Goal: Information Seeking & Learning: Learn about a topic

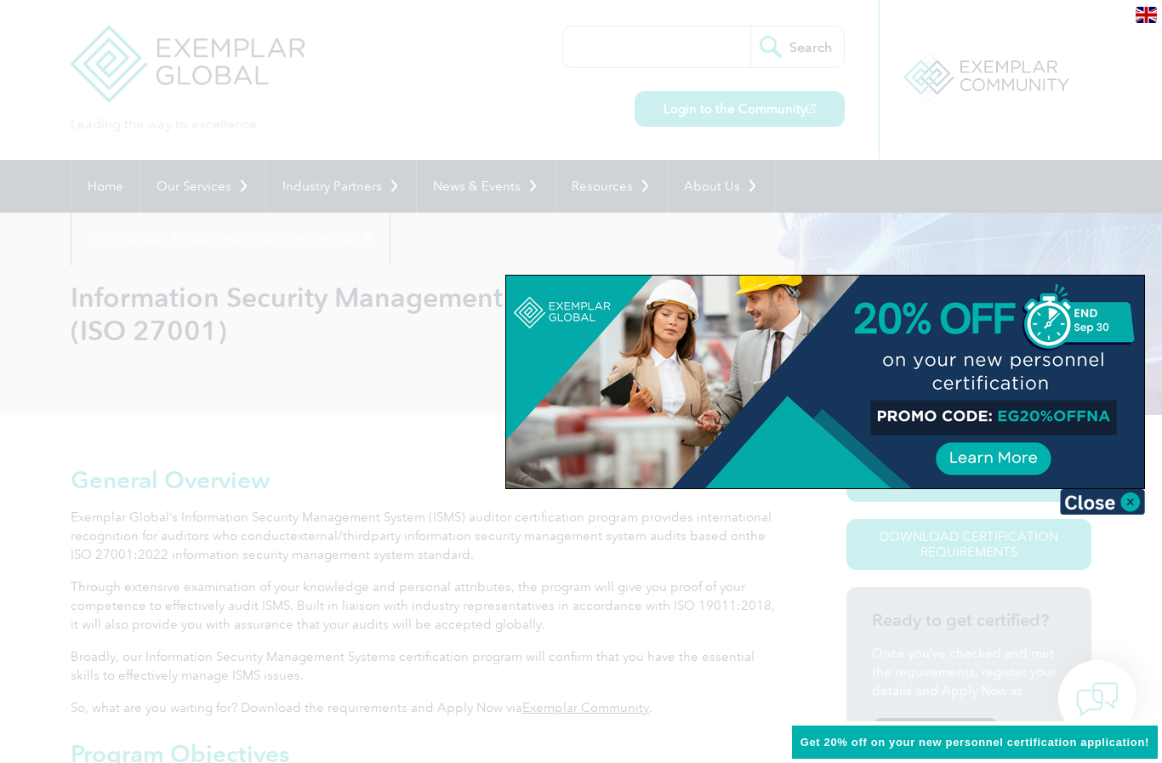
click at [1121, 483] on div at bounding box center [825, 382] width 638 height 213
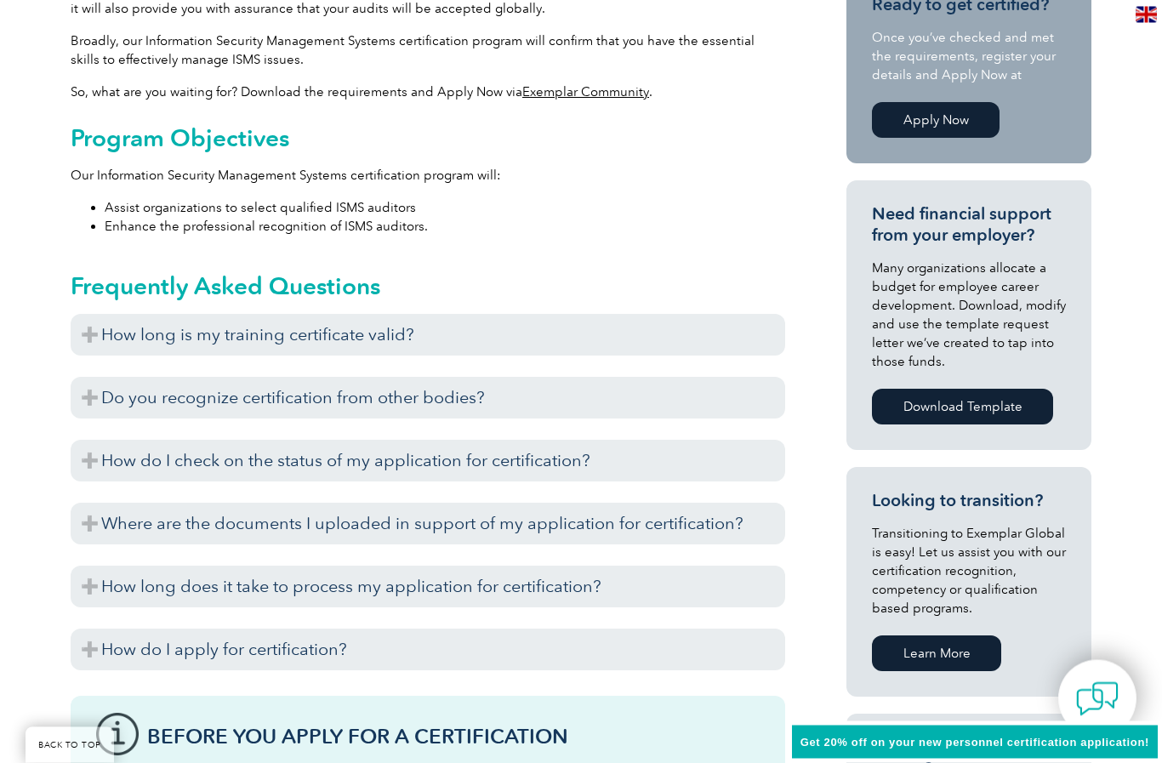
scroll to position [617, 0]
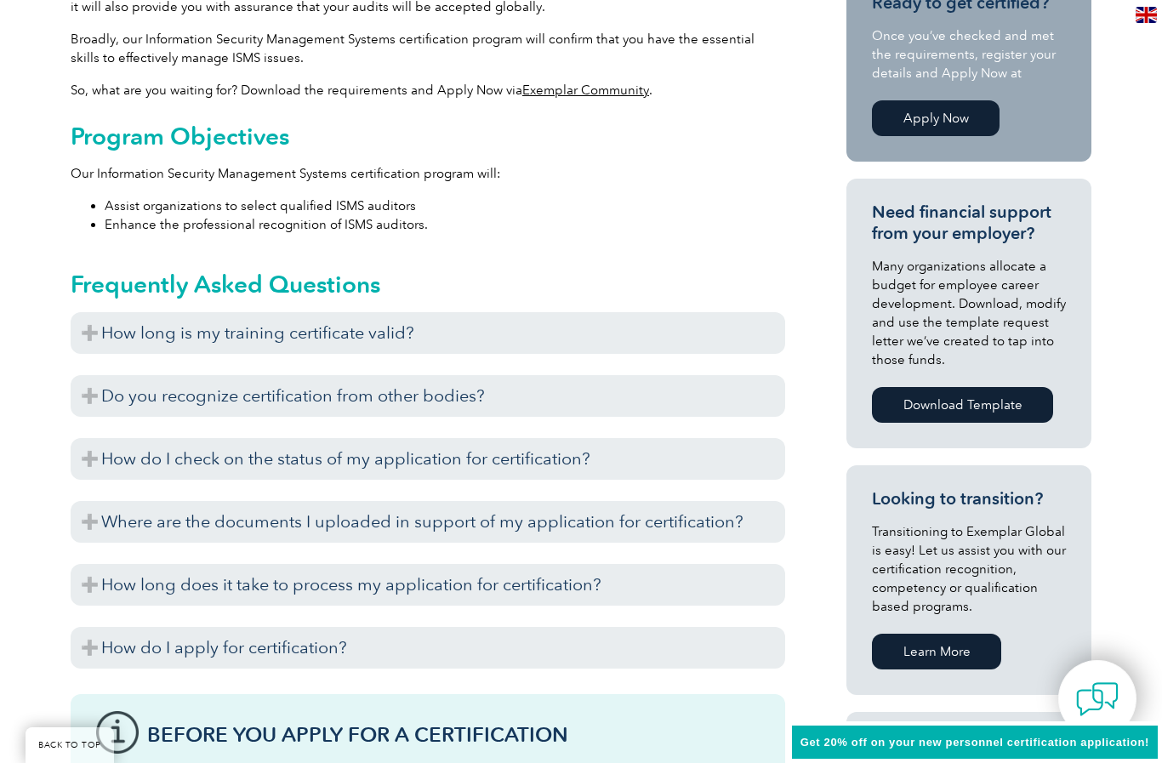
click at [79, 324] on h3 "How long is my training certificate valid?" at bounding box center [428, 333] width 714 height 42
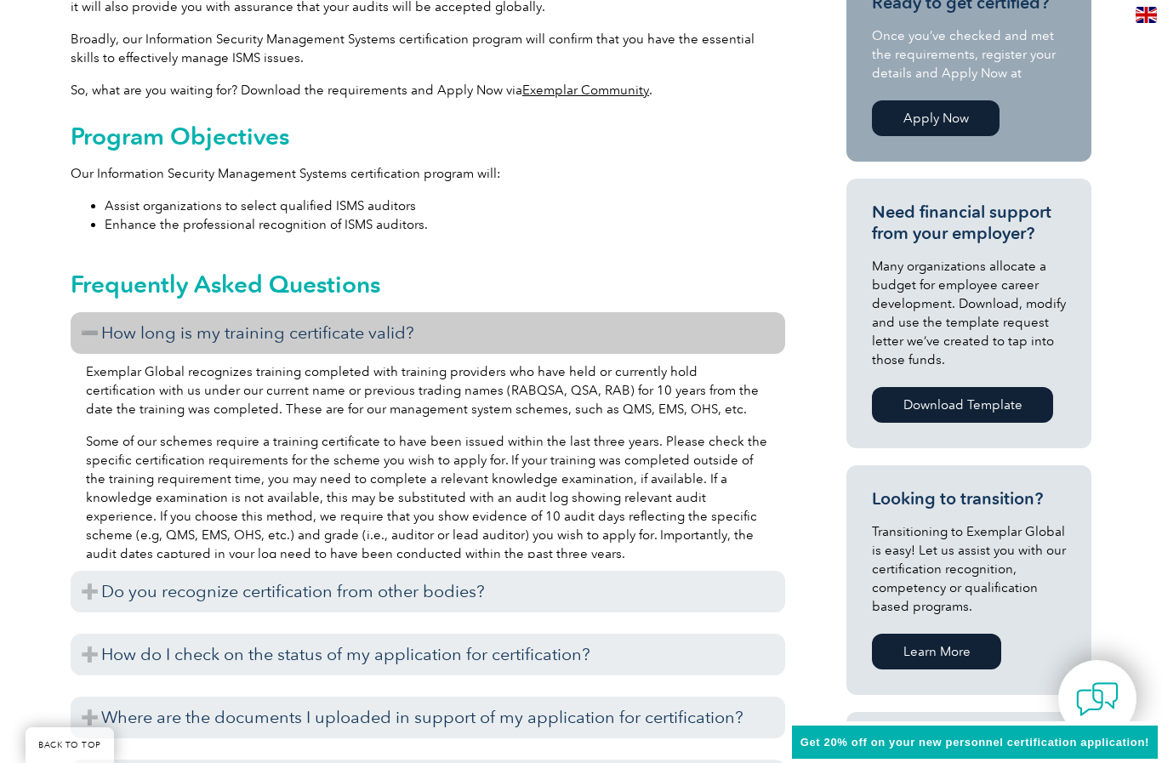
click at [82, 323] on h3 "How long is my training certificate valid?" at bounding box center [428, 333] width 714 height 42
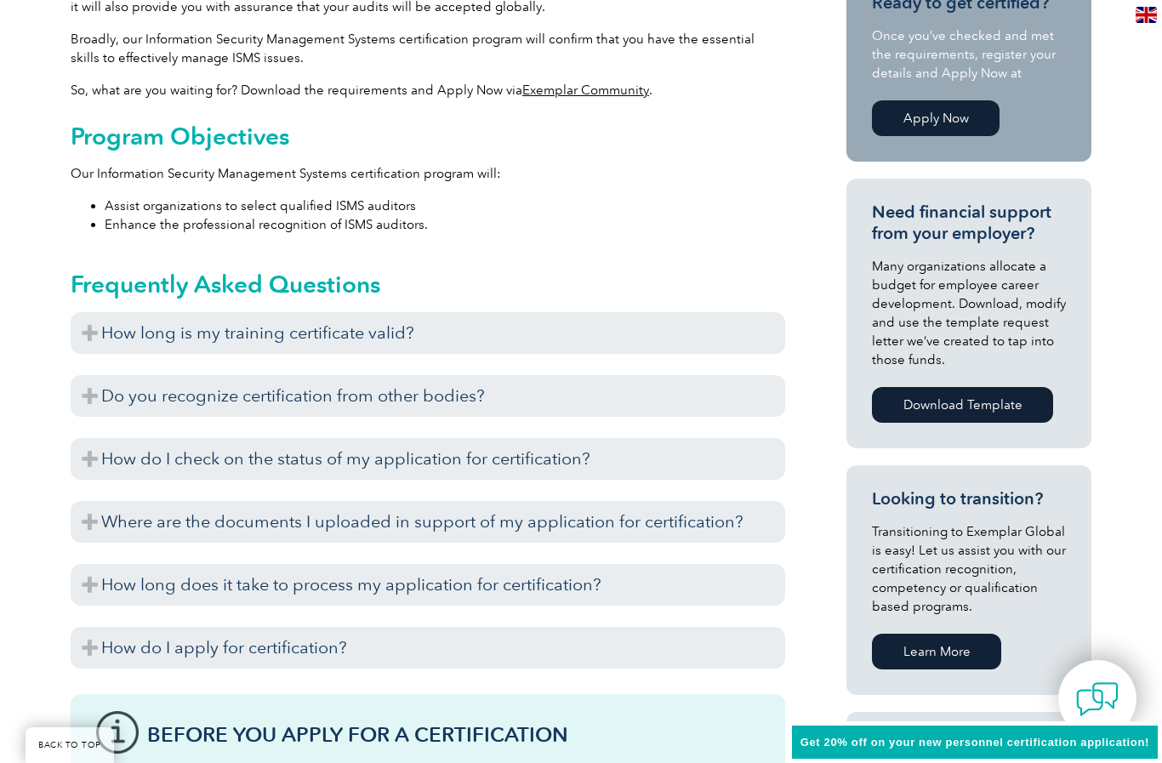
click at [100, 392] on h3 "Do you recognize certification from other bodies?" at bounding box center [428, 396] width 714 height 42
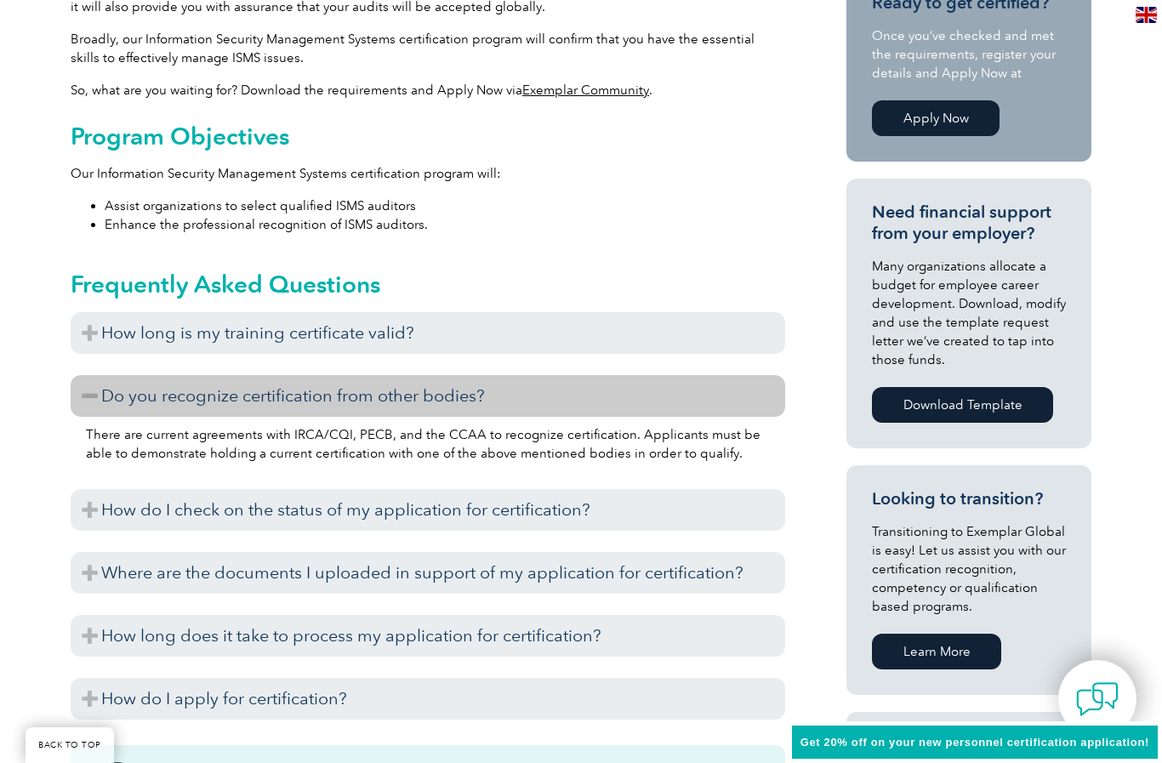
click at [106, 391] on h3 "Do you recognize certification from other bodies?" at bounding box center [428, 396] width 714 height 42
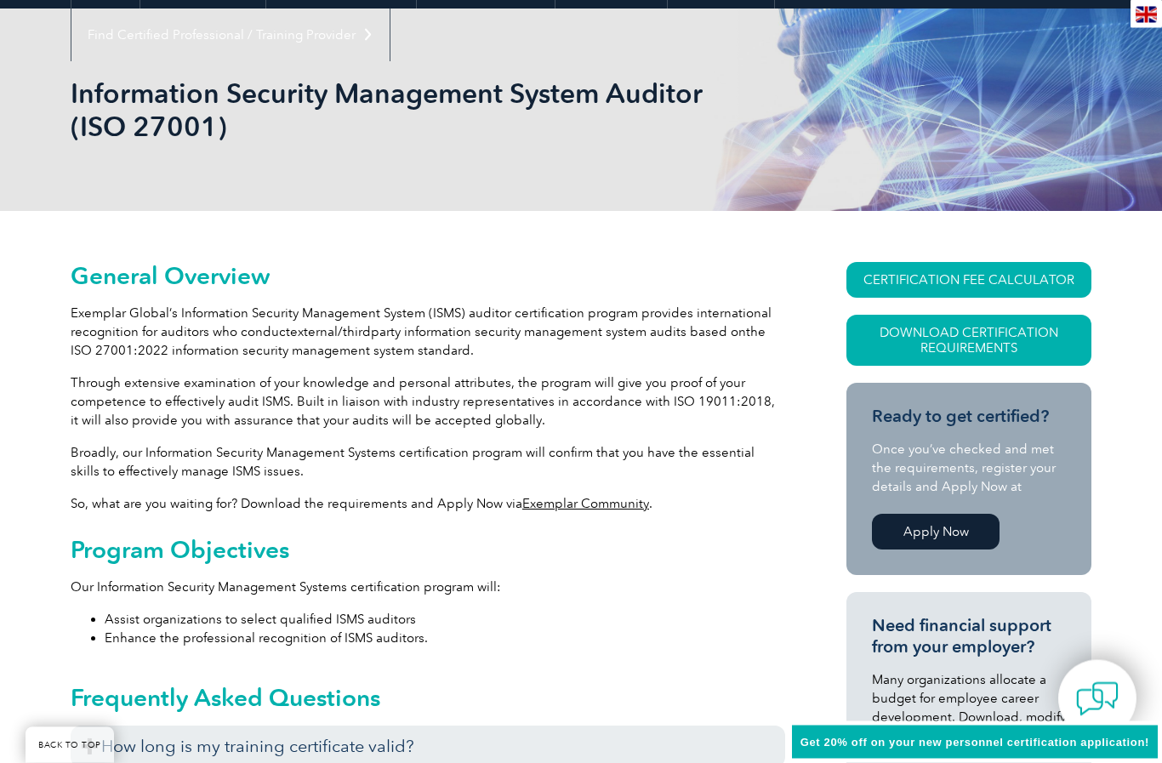
scroll to position [204, 0]
click at [1038, 338] on link "Download Certification Requirements" at bounding box center [968, 340] width 245 height 51
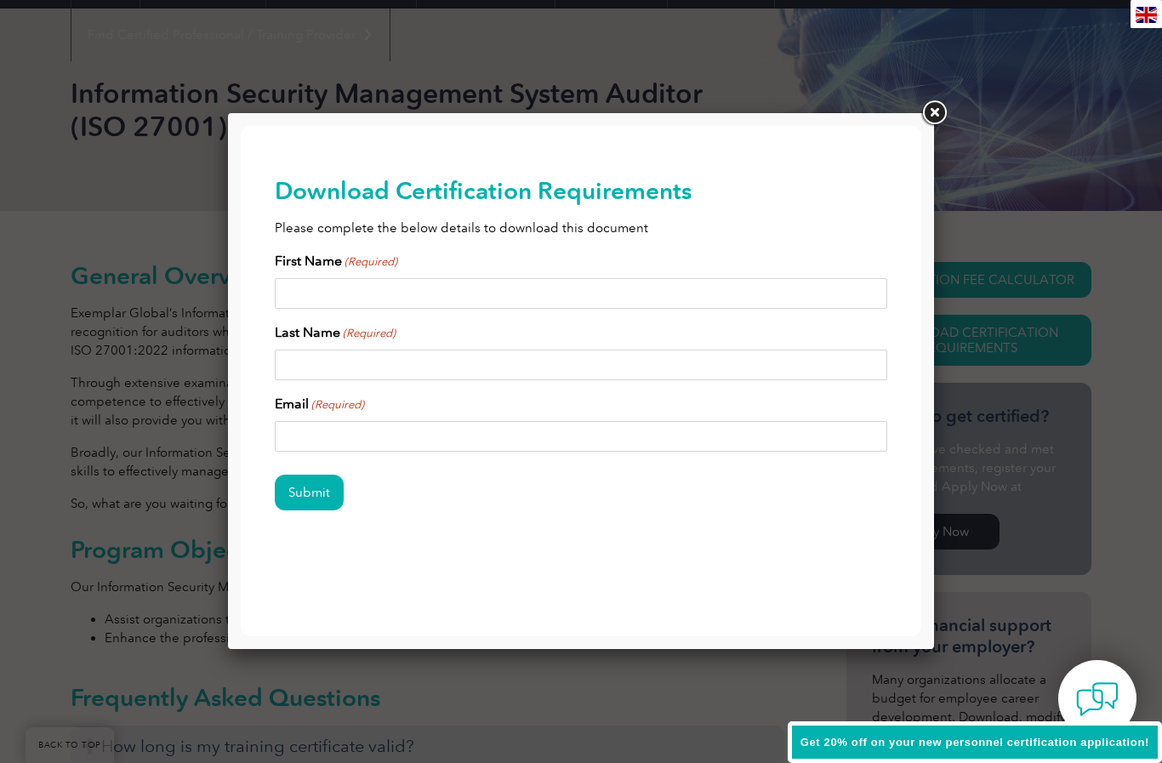
scroll to position [0, 0]
click at [938, 106] on link at bounding box center [933, 113] width 31 height 31
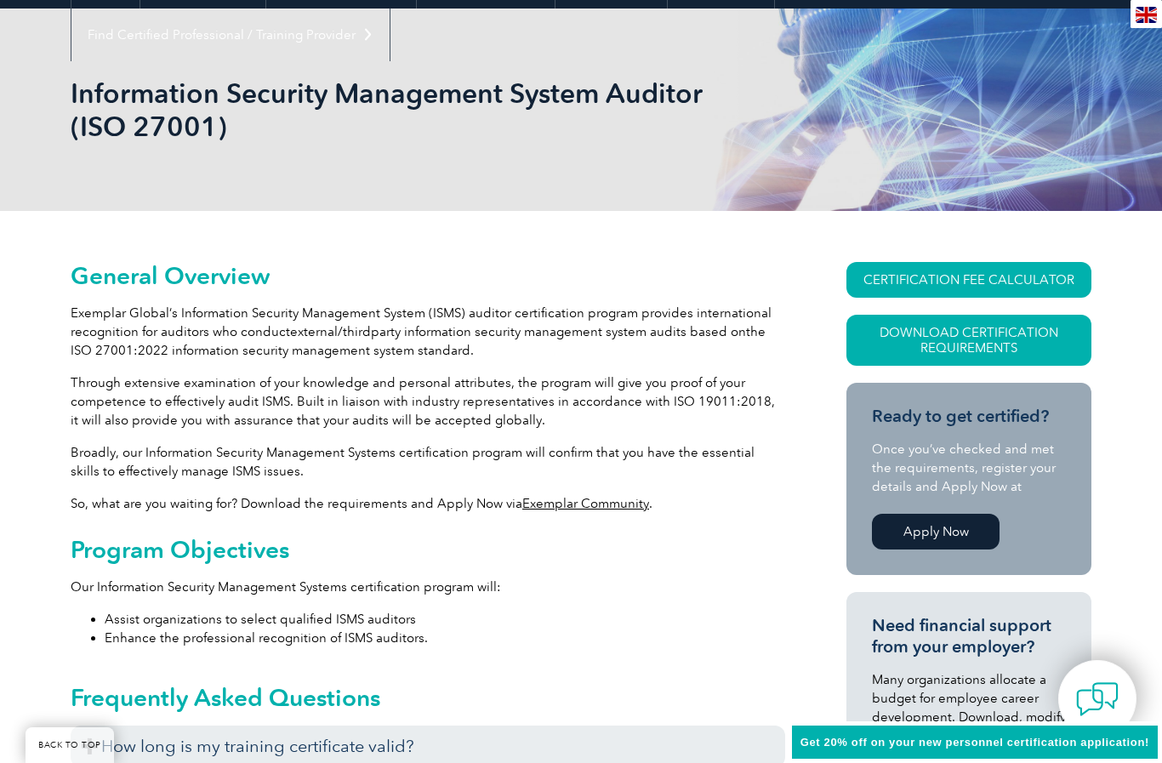
click at [1002, 267] on link "CERTIFICATION FEE CALCULATOR" at bounding box center [968, 280] width 245 height 36
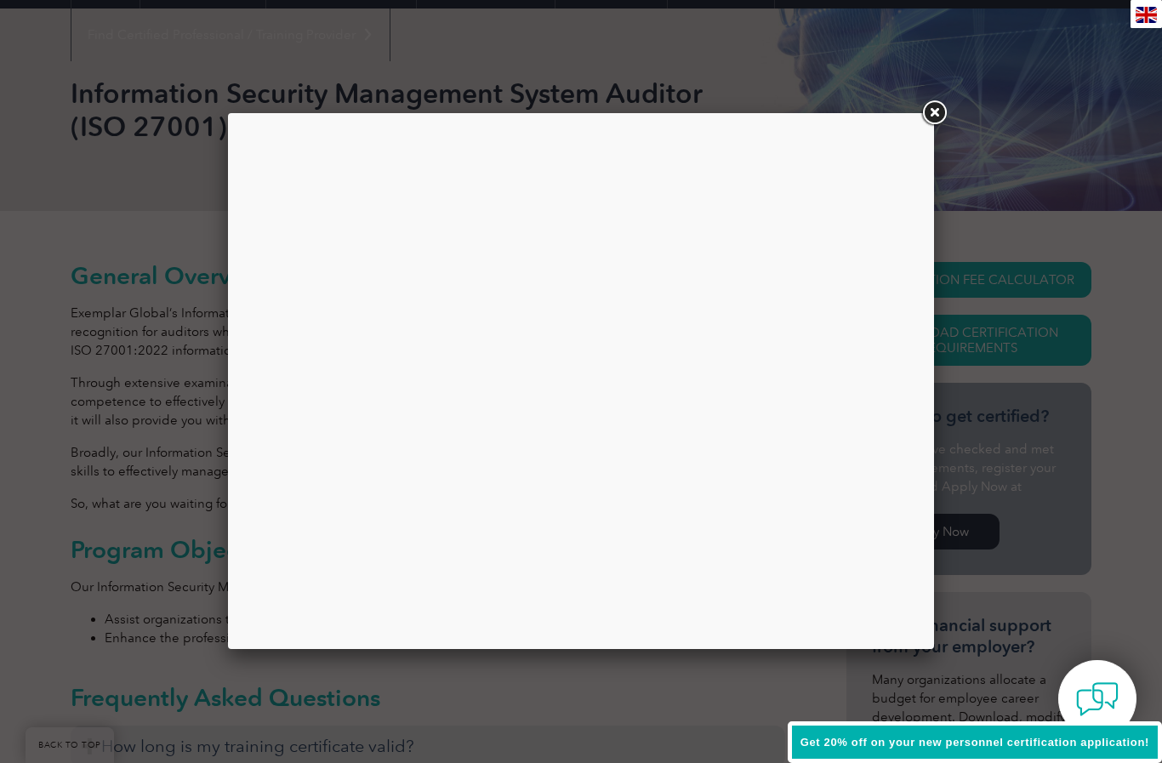
click at [94, 182] on div at bounding box center [581, 381] width 1162 height 763
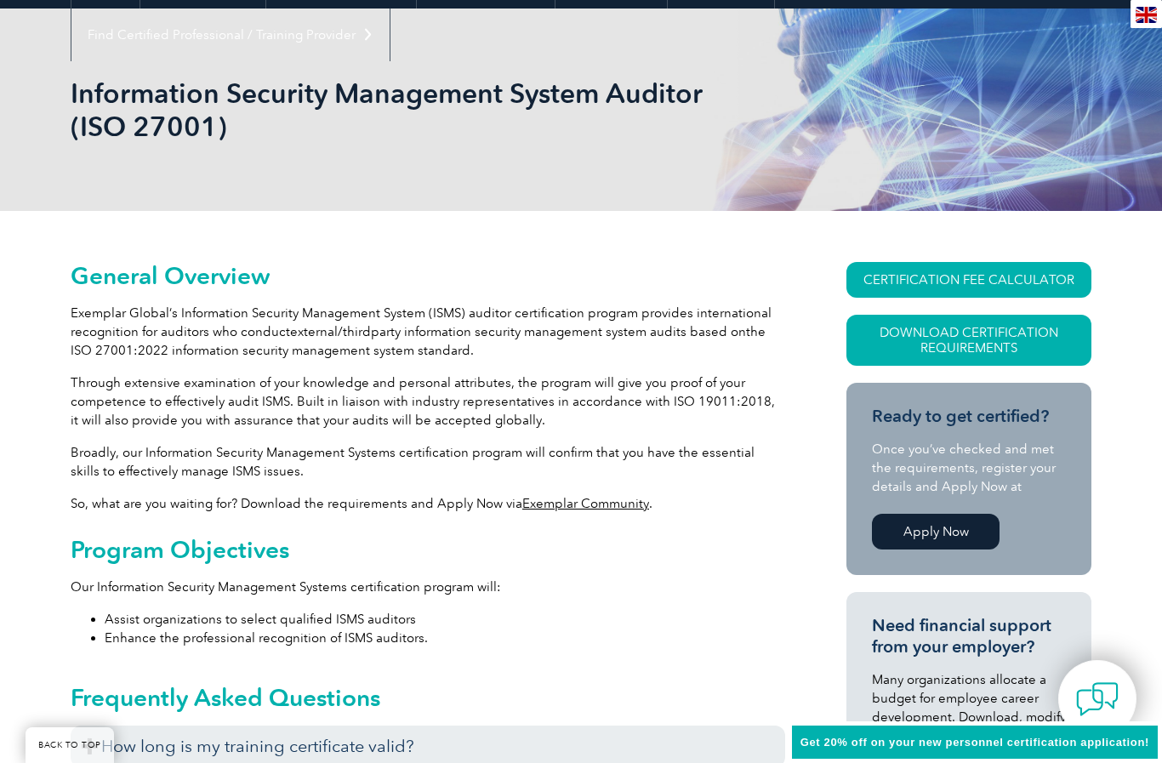
click at [944, 281] on link "CERTIFICATION FEE CALCULATOR" at bounding box center [968, 280] width 245 height 36
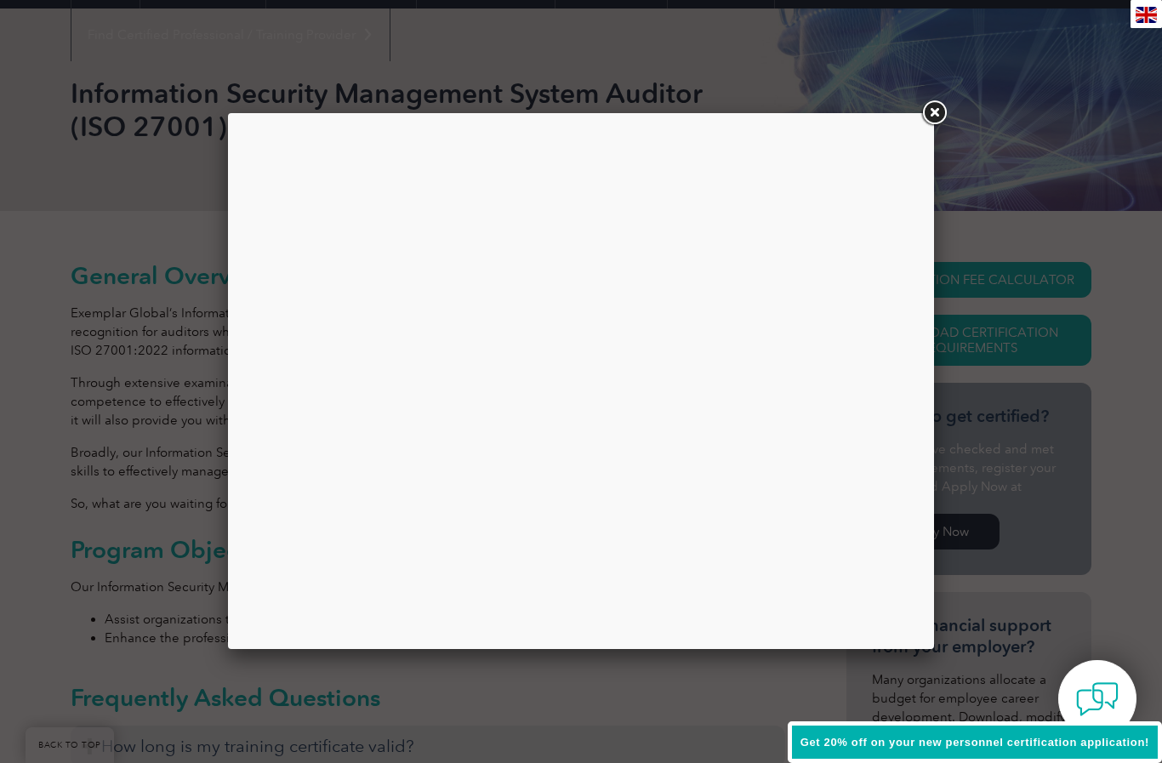
click at [921, 119] on link at bounding box center [933, 113] width 31 height 31
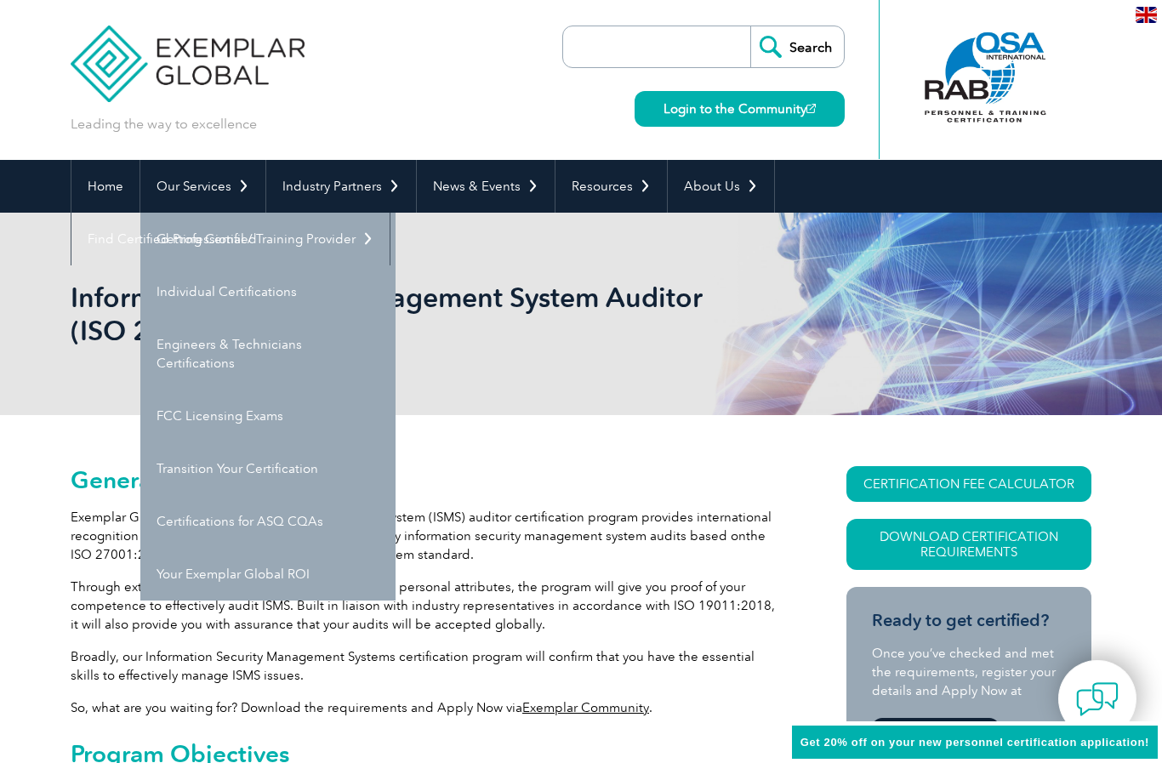
click at [385, 247] on link "Getting Certified" at bounding box center [267, 239] width 255 height 53
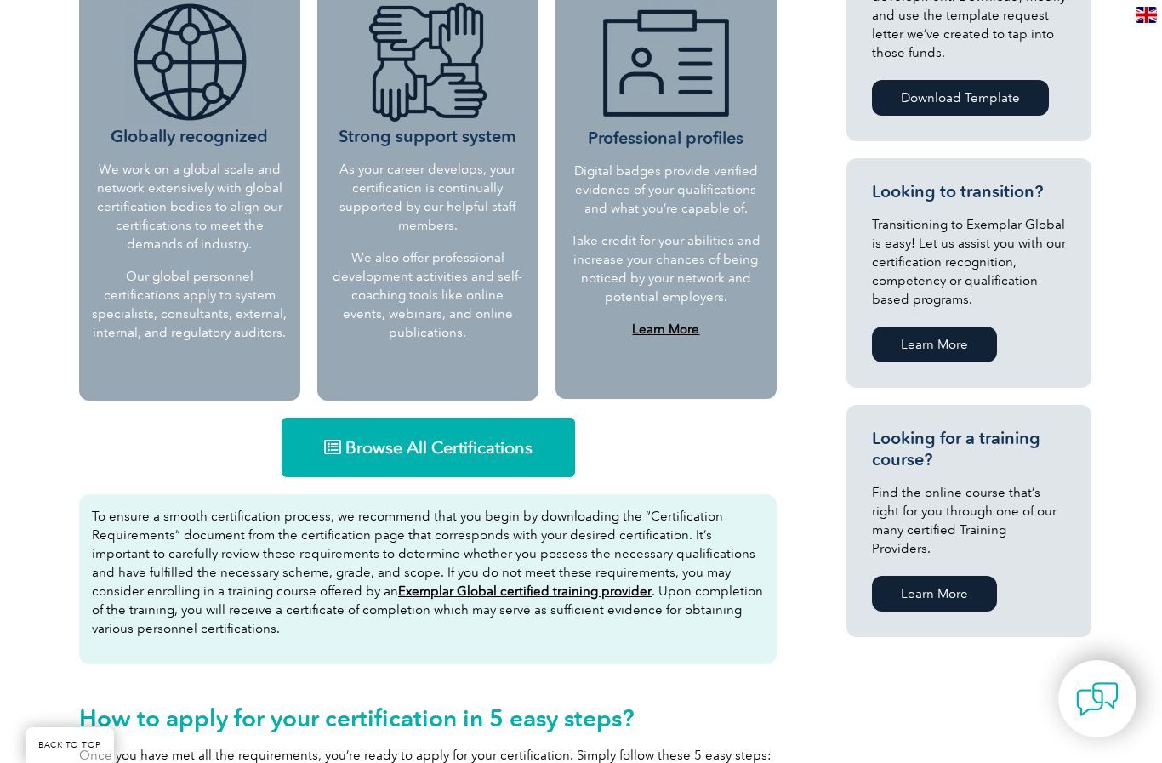
scroll to position [766, 0]
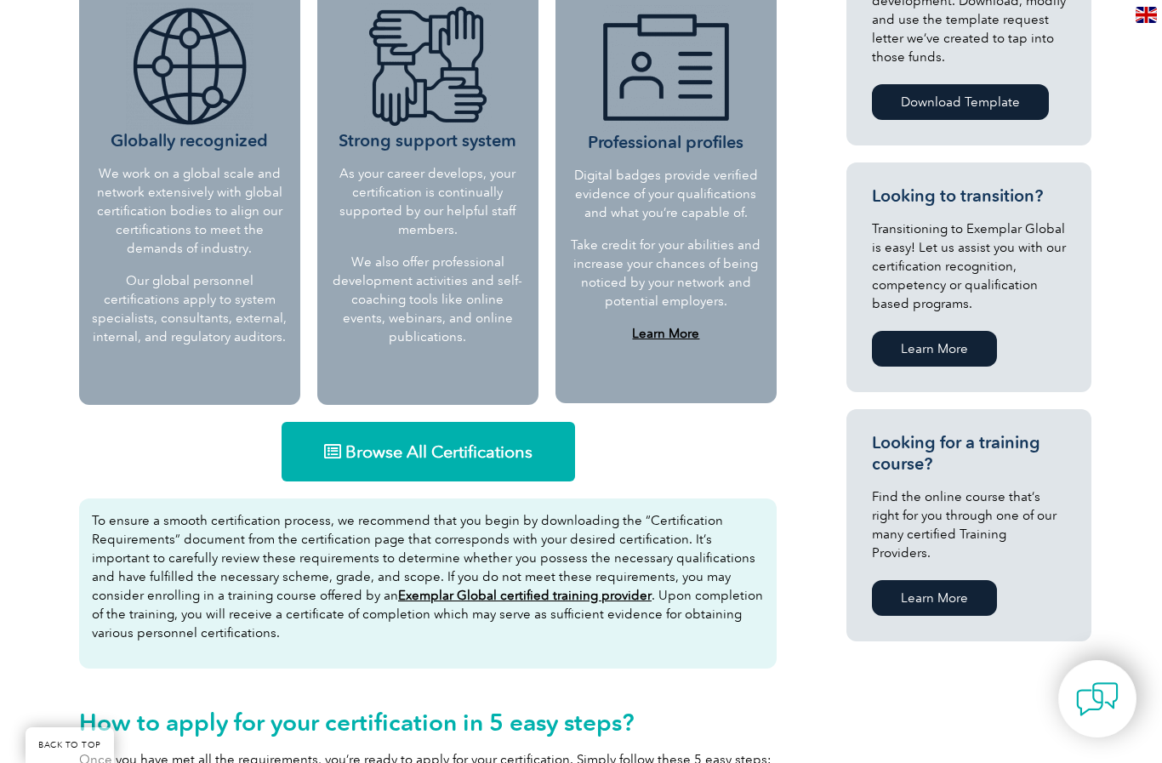
click at [415, 465] on link "Browse All Certifications" at bounding box center [427, 452] width 293 height 60
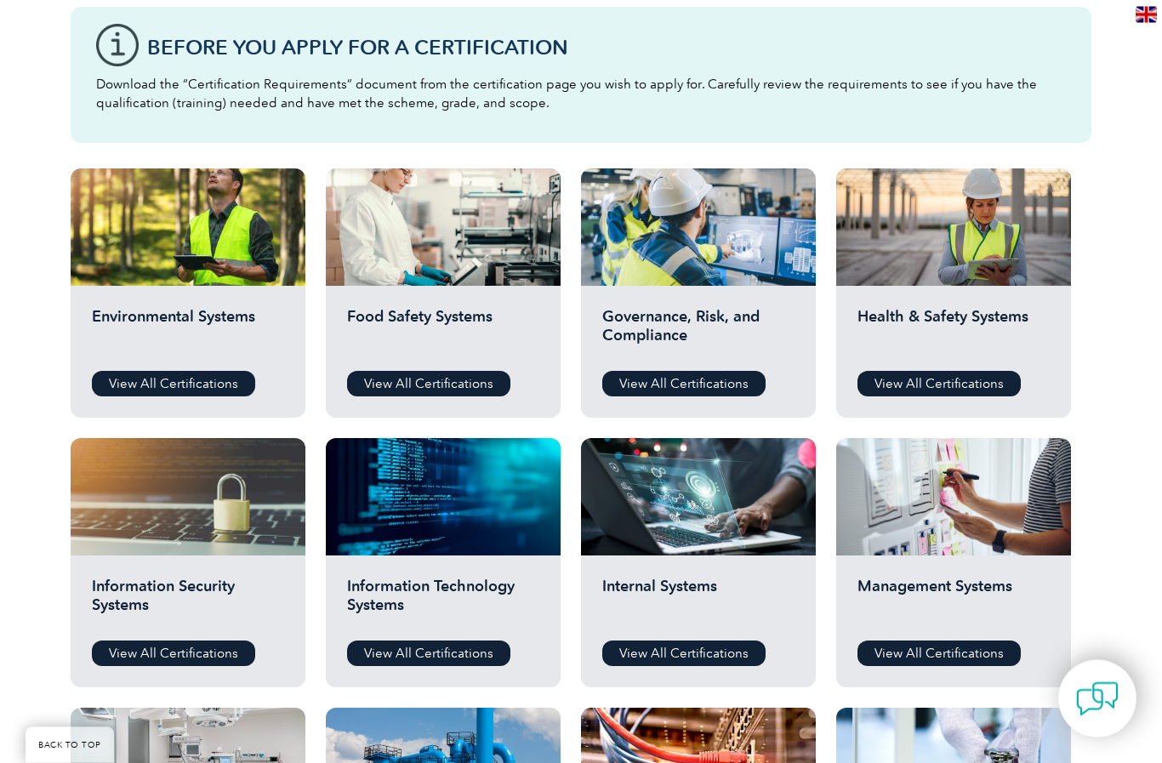
scroll to position [476, 0]
click at [725, 371] on link "View All Certifications" at bounding box center [683, 384] width 163 height 26
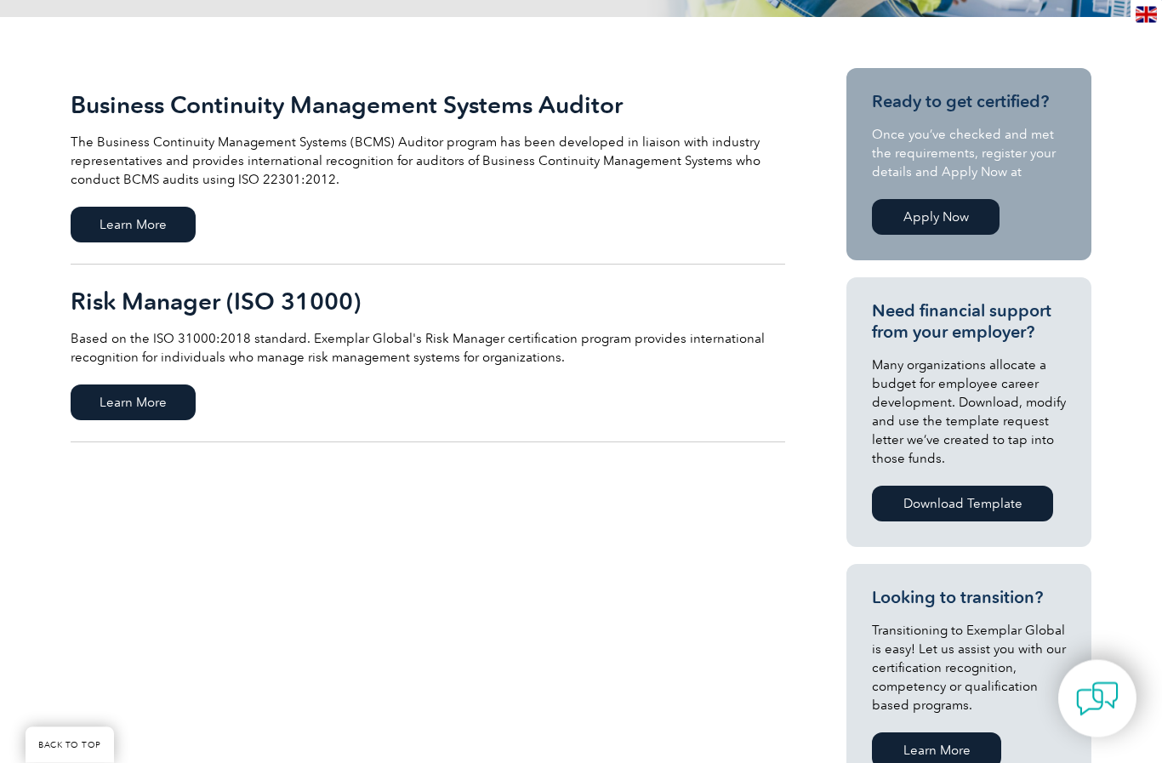
scroll to position [357, 0]
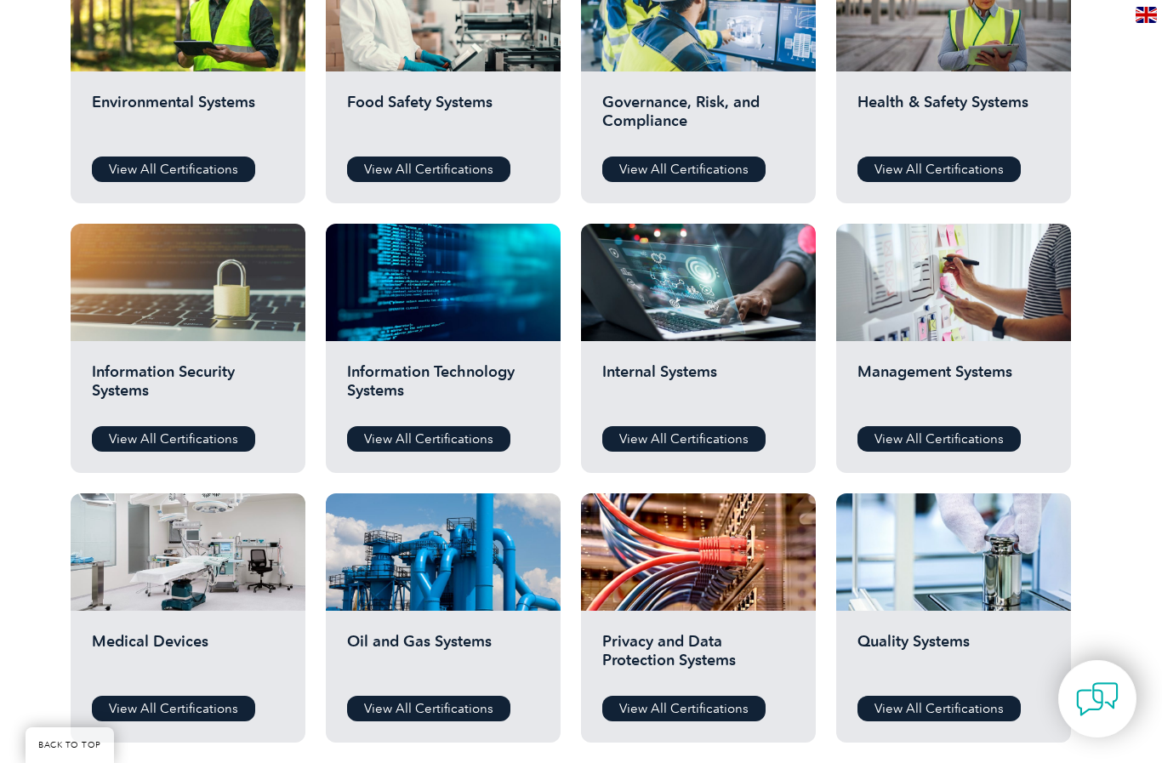
scroll to position [690, 0]
click at [222, 427] on link "View All Certifications" at bounding box center [173, 440] width 163 height 26
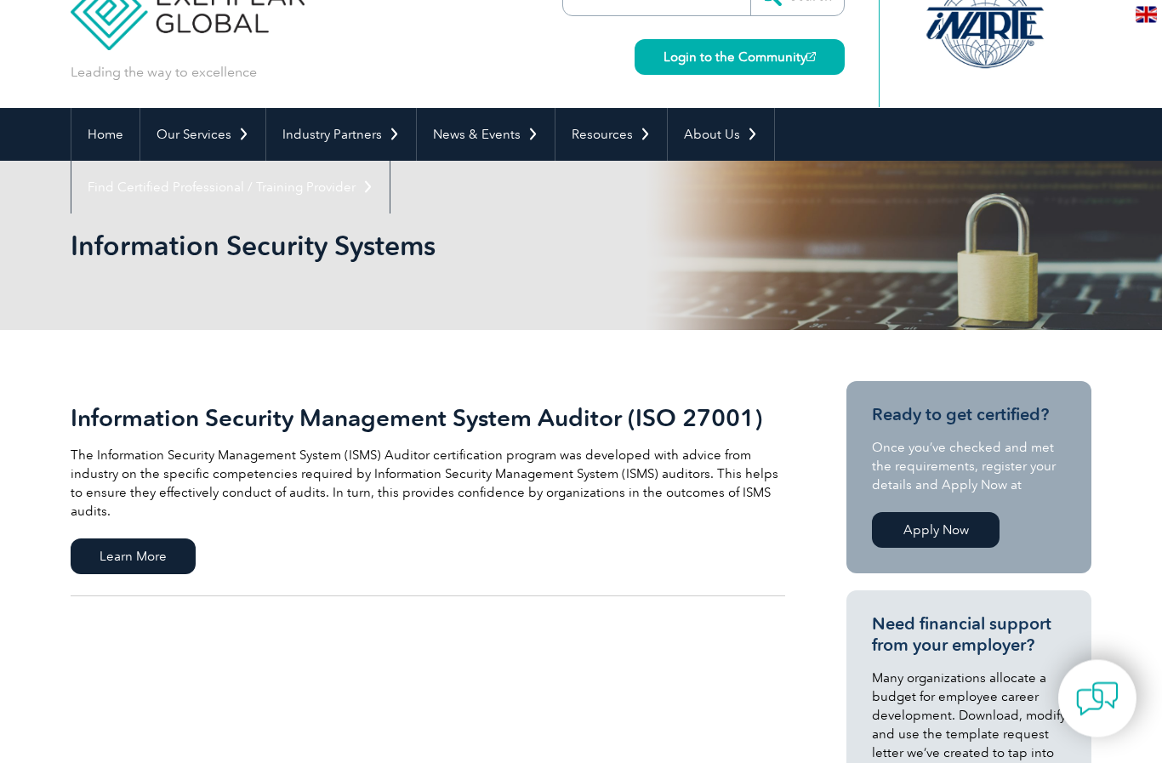
scroll to position [42, 0]
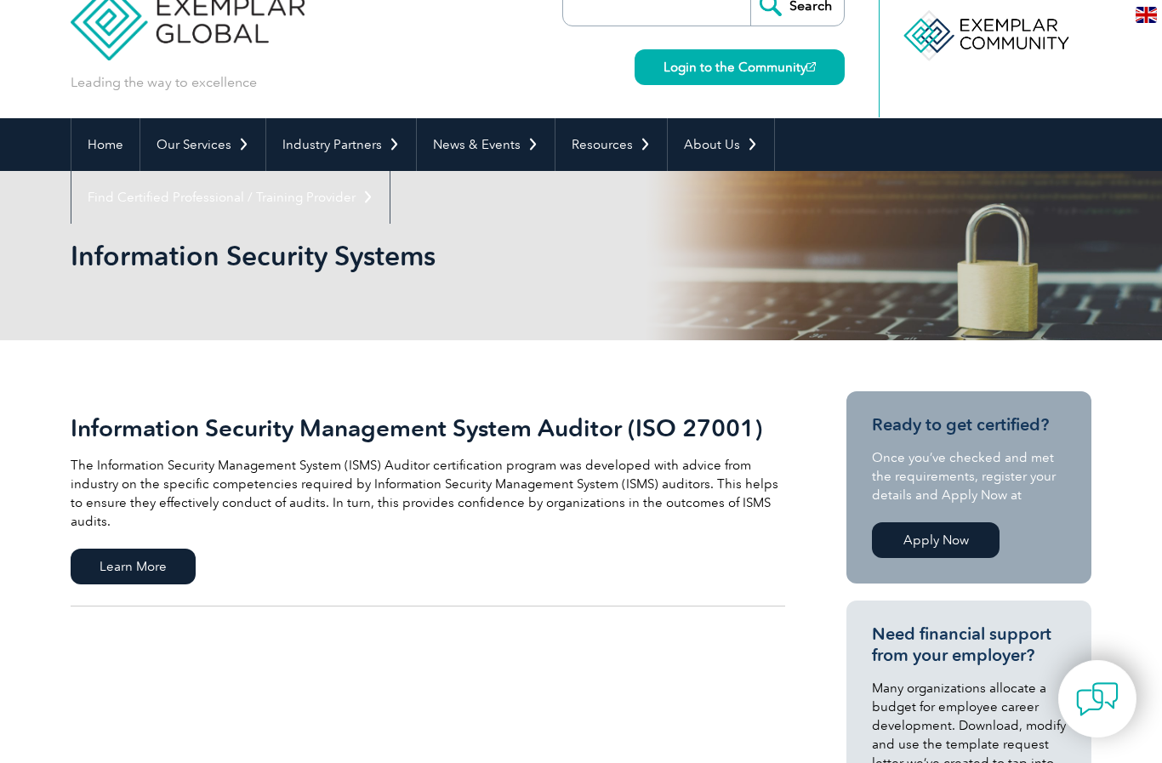
click at [189, 549] on span "Learn More" at bounding box center [133, 567] width 125 height 36
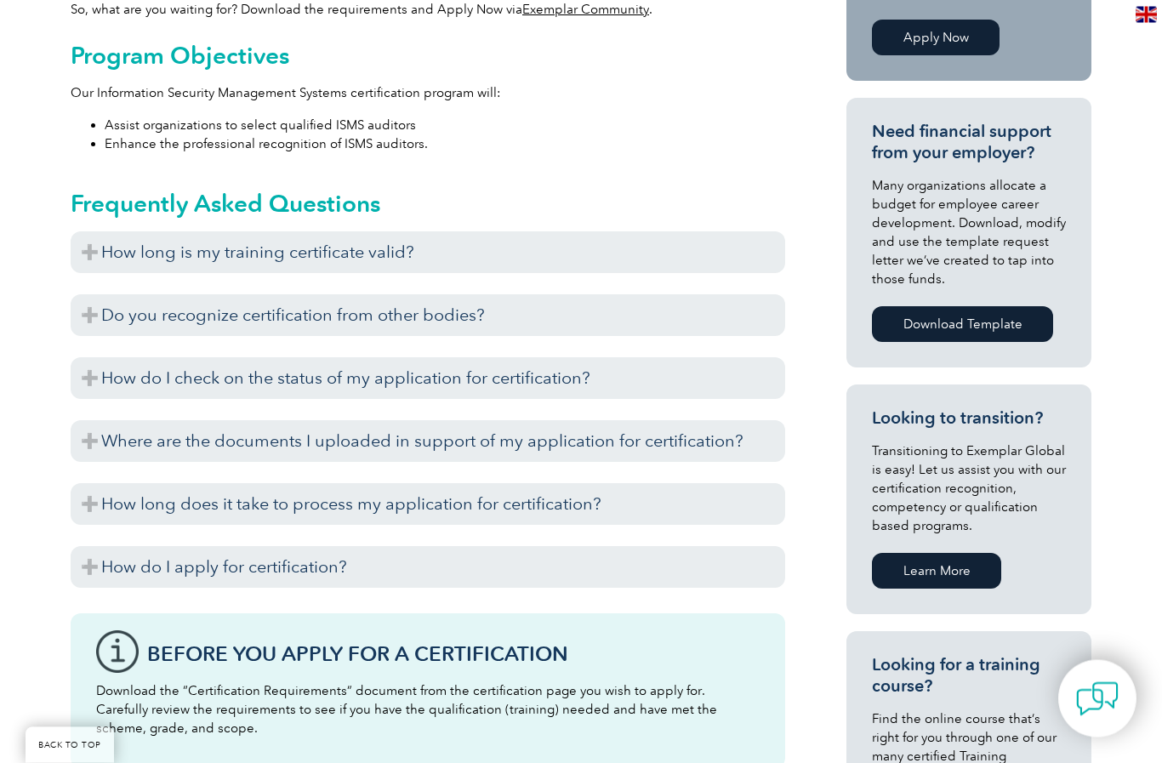
scroll to position [697, 0]
